Goal: Task Accomplishment & Management: Manage account settings

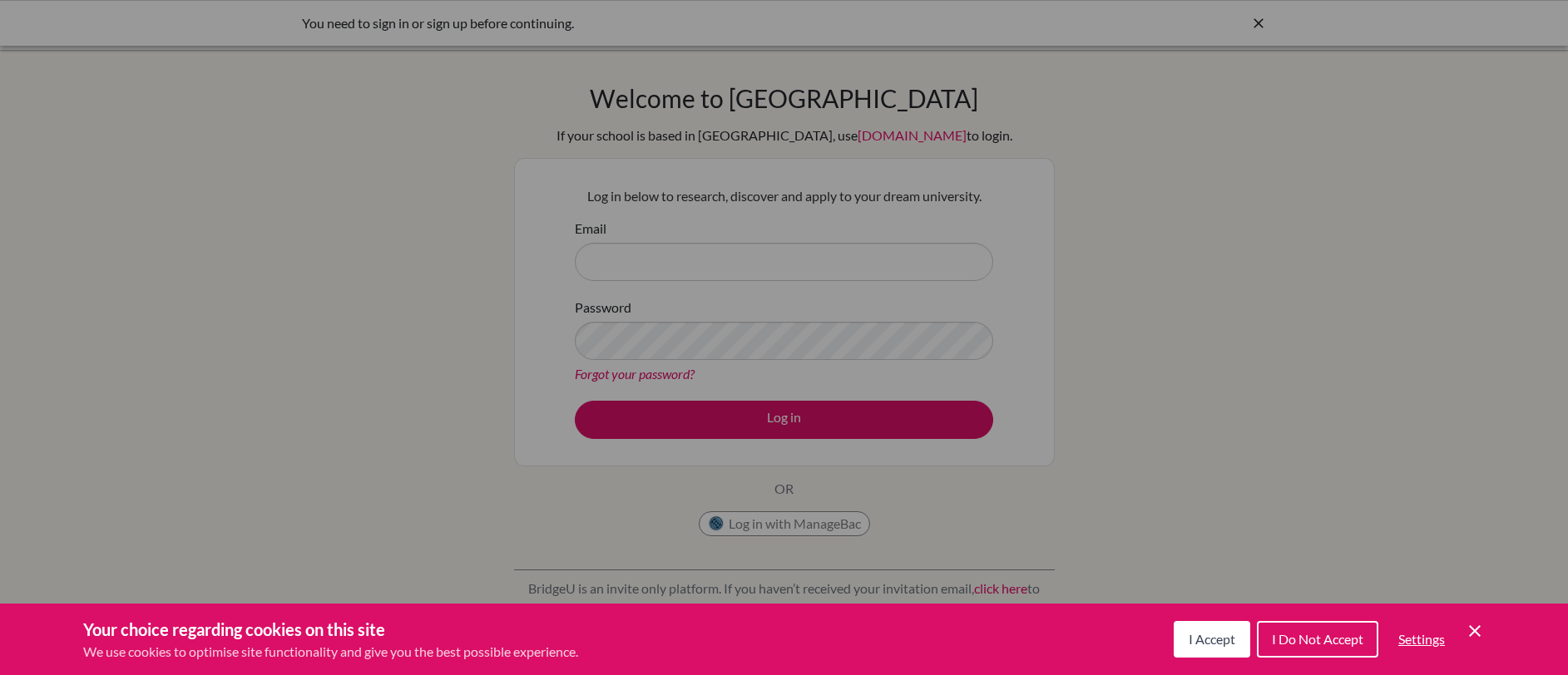
click at [797, 352] on div "Cookie Preferences" at bounding box center [784, 337] width 1568 height 675
click at [1237, 634] on button "I Accept" at bounding box center [1212, 640] width 76 height 37
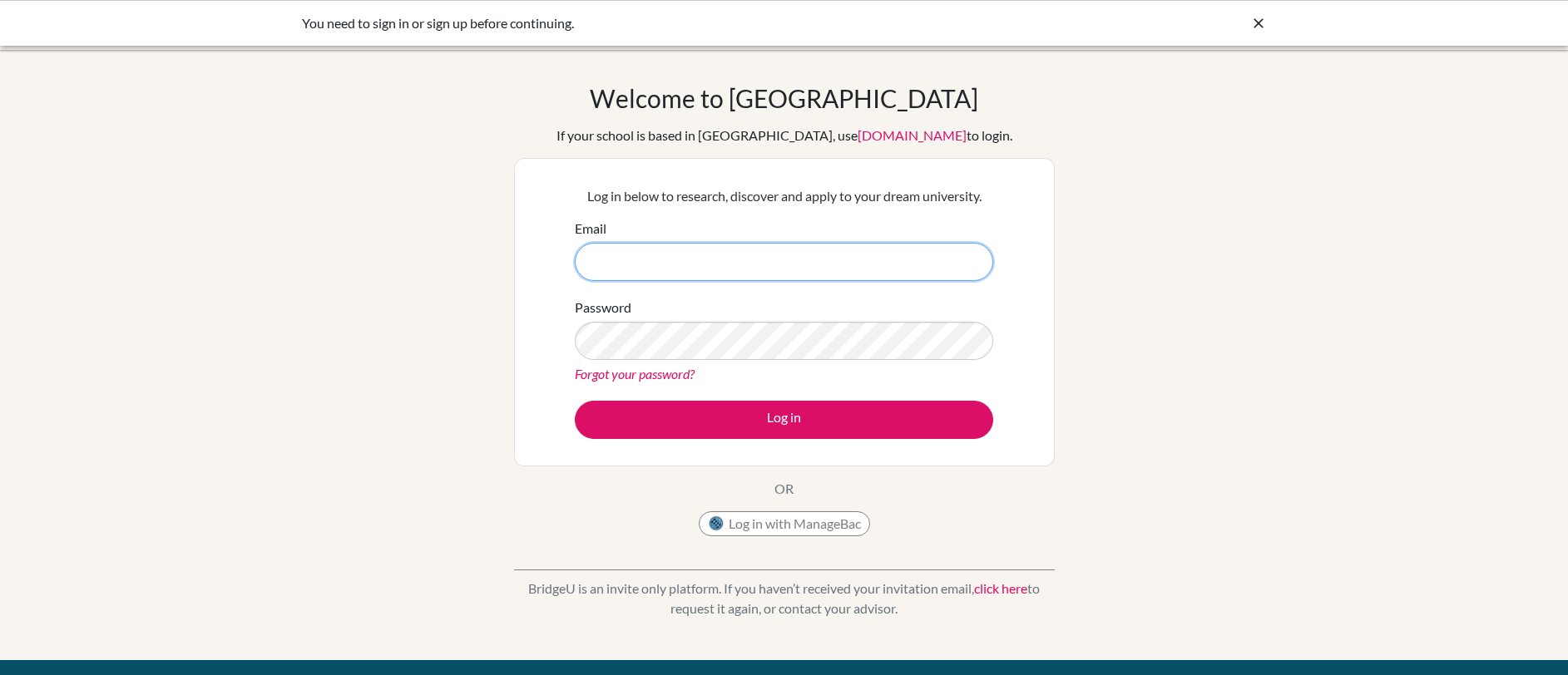
click at [694, 260] on input "Email" at bounding box center [784, 262] width 419 height 39
type input "[PERSON_NAME][EMAIL_ADDRESS][PERSON_NAME][DOMAIN_NAME]"
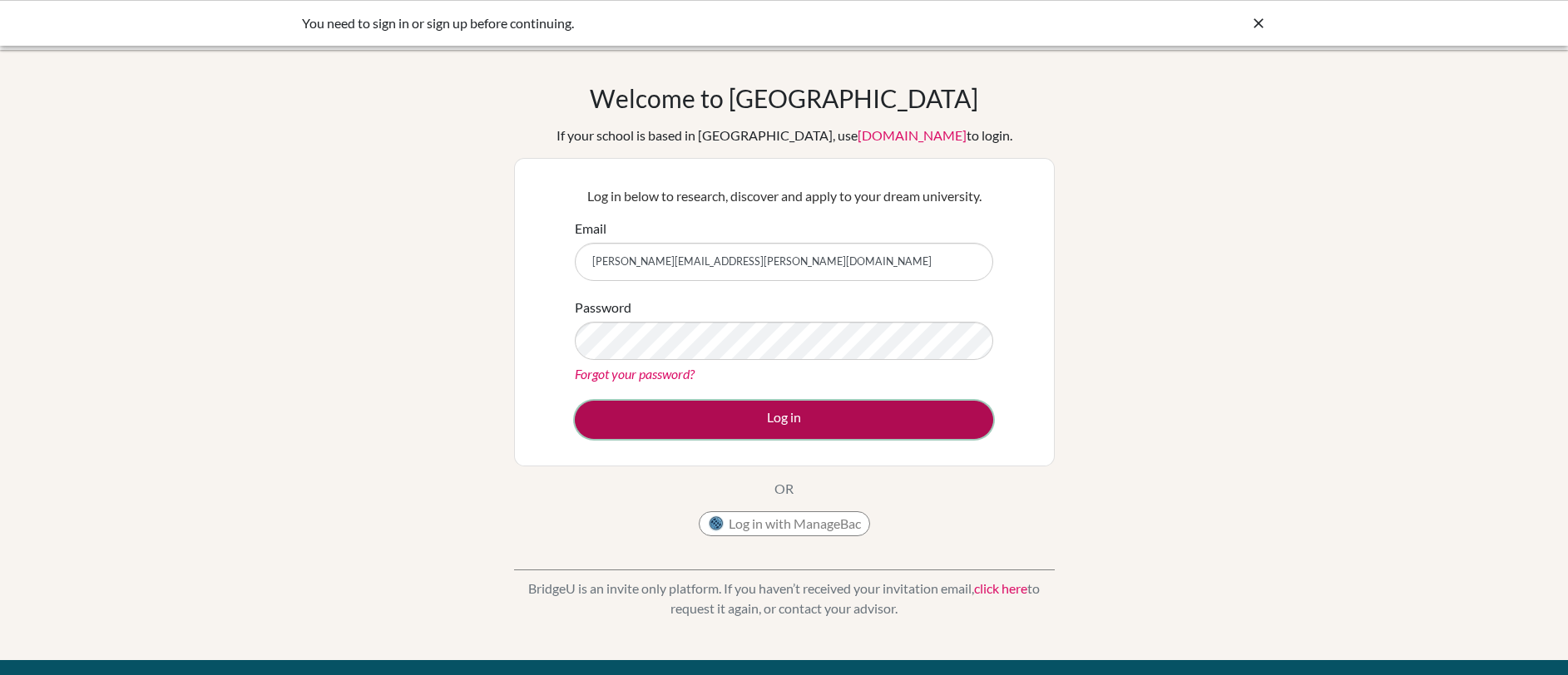
click at [691, 433] on button "Log in" at bounding box center [784, 421] width 419 height 39
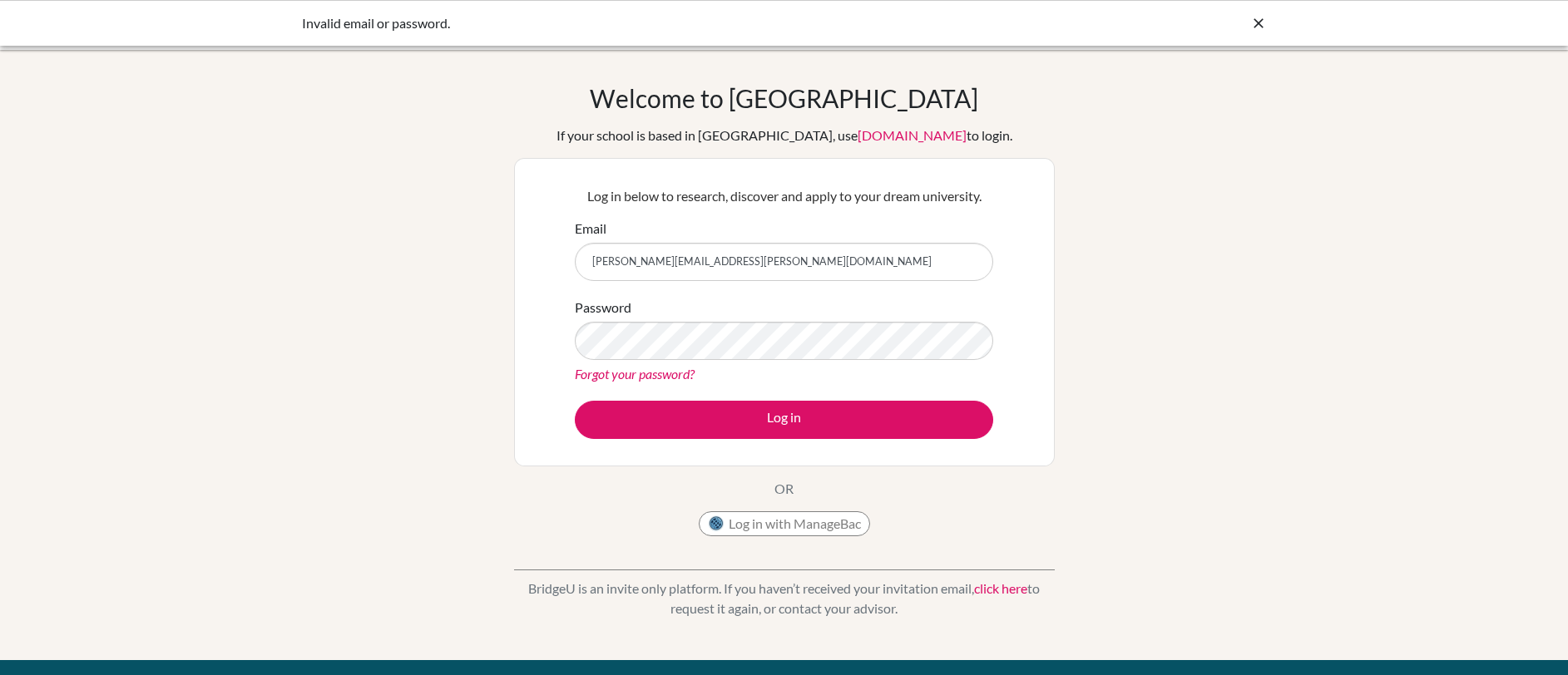
click at [628, 378] on link "Forgot your password?" at bounding box center [635, 374] width 119 height 16
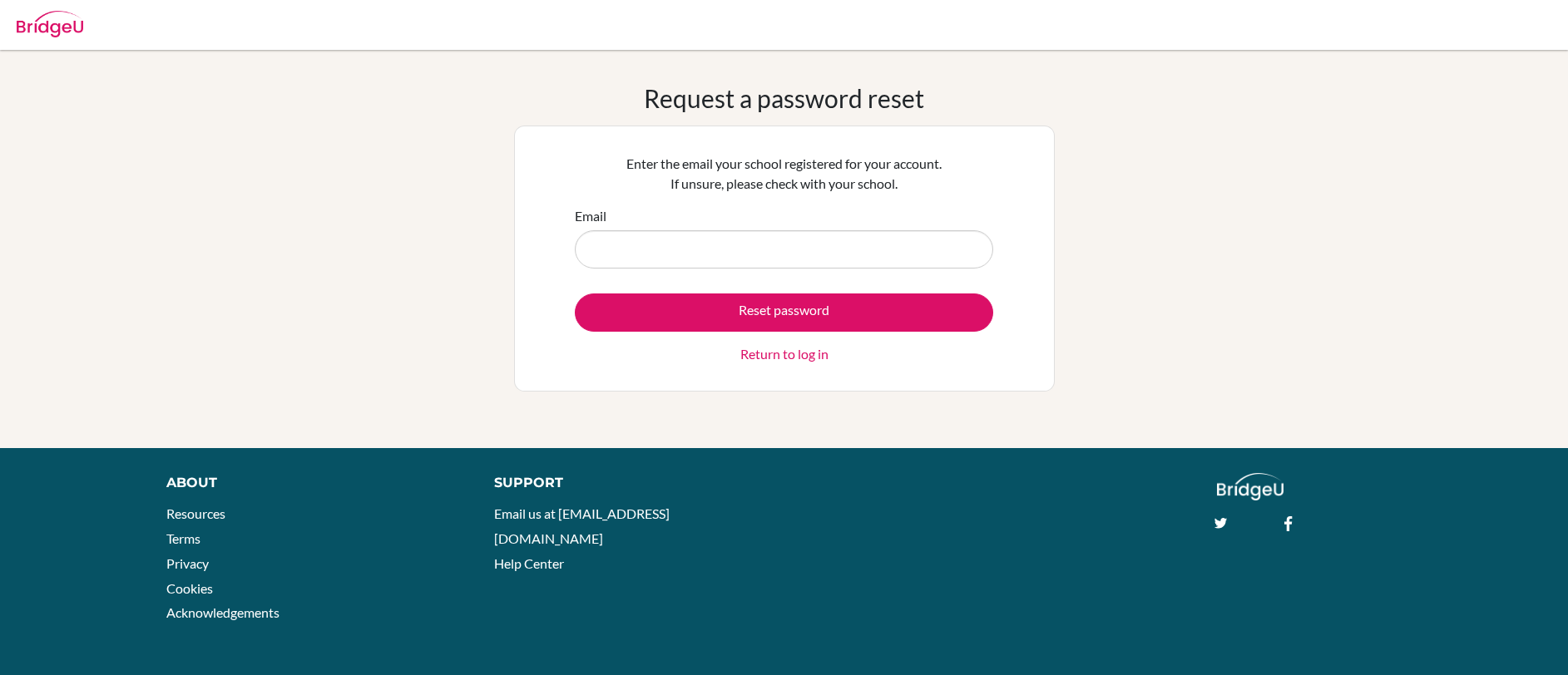
click at [768, 360] on link "Return to log in" at bounding box center [784, 354] width 88 height 20
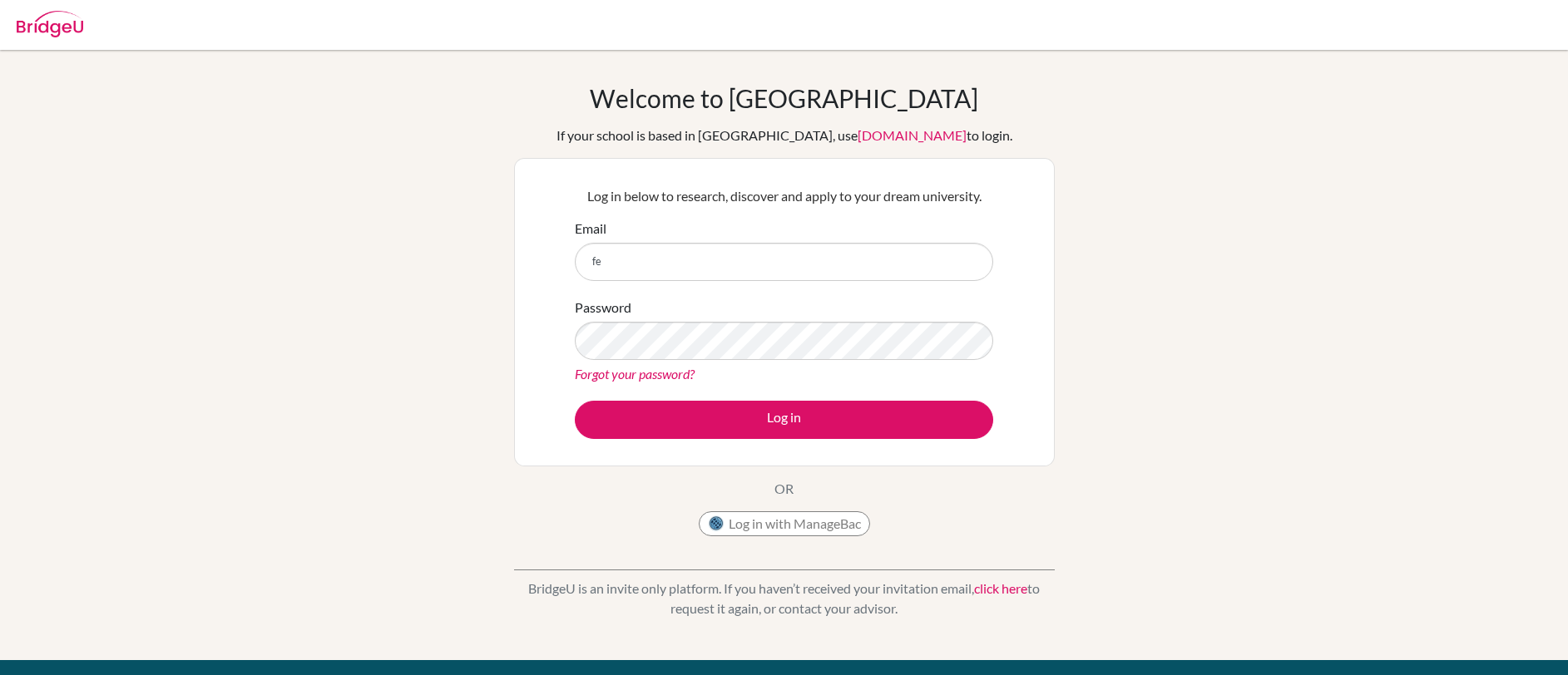
type input "[PERSON_NAME][EMAIL_ADDRESS][PERSON_NAME][DOMAIN_NAME]"
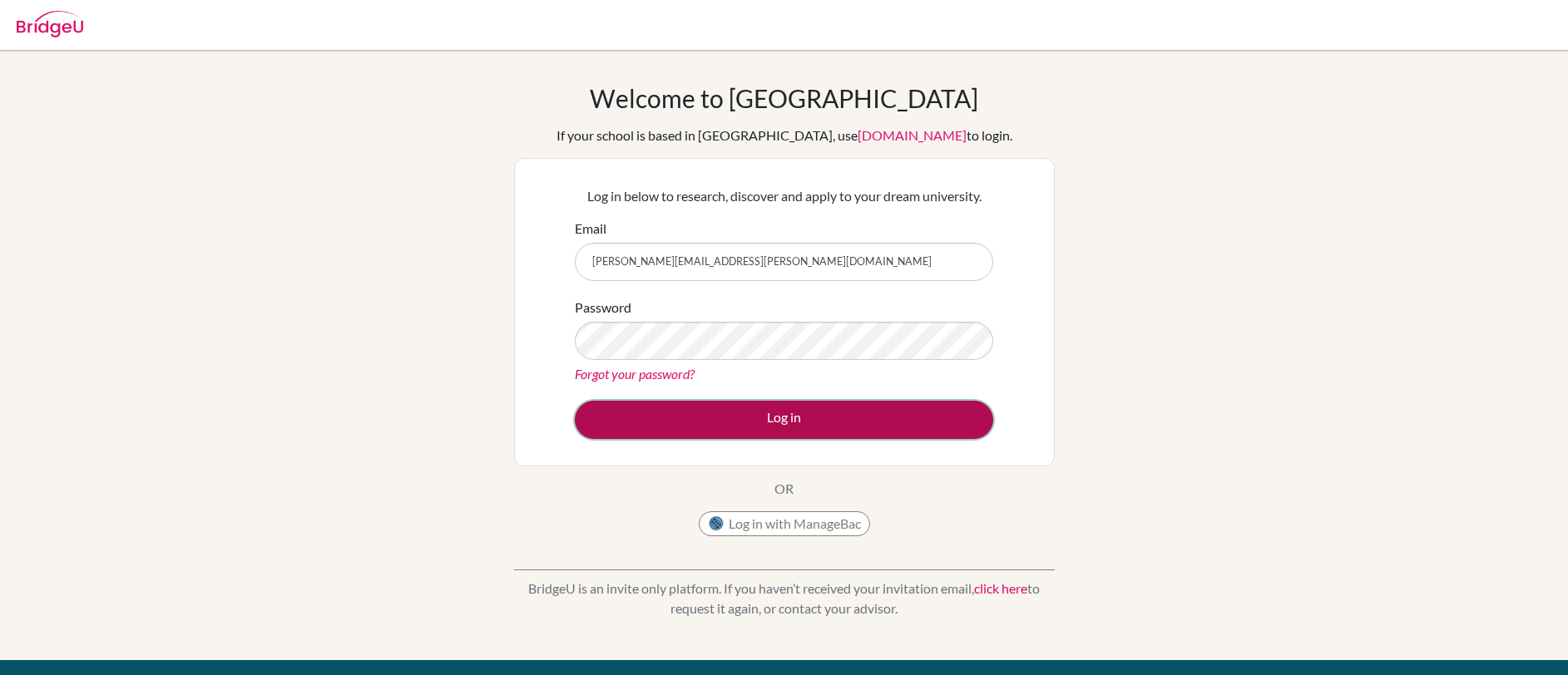
click at [695, 421] on button "Log in" at bounding box center [784, 421] width 419 height 39
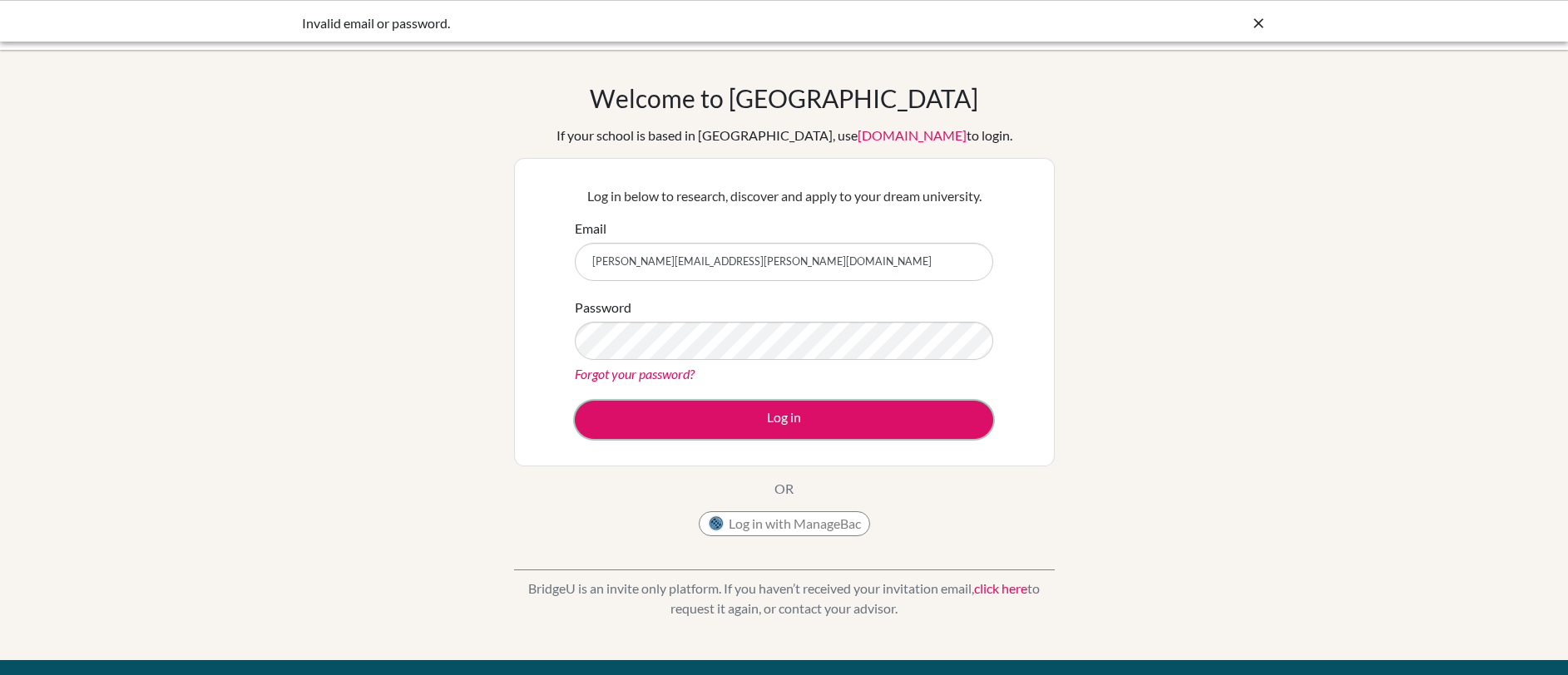
click at [727, 422] on button "Log in" at bounding box center [784, 421] width 419 height 39
